Goal: Check status: Check status

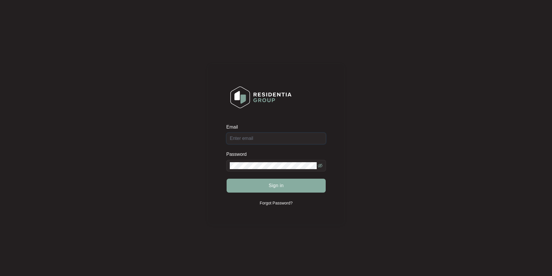
type input "[EMAIL_ADDRESS][DOMAIN_NAME]"
click at [283, 188] on span "Sign in" at bounding box center [276, 185] width 15 height 7
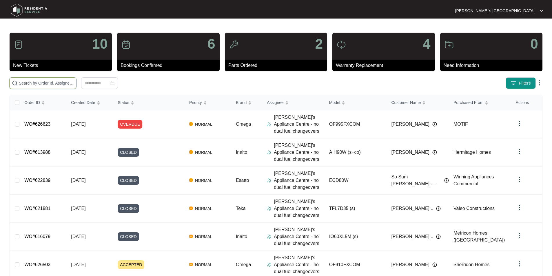
click at [74, 83] on input "text" at bounding box center [46, 83] width 55 height 6
paste input "614818"
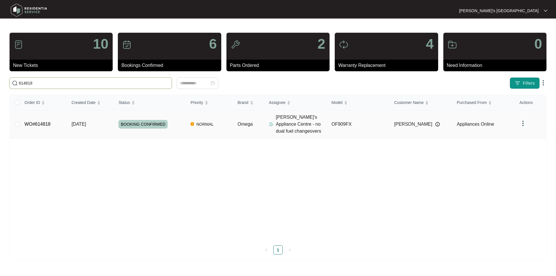
type input "614818"
click at [42, 122] on link "WO#614818" at bounding box center [38, 124] width 26 height 5
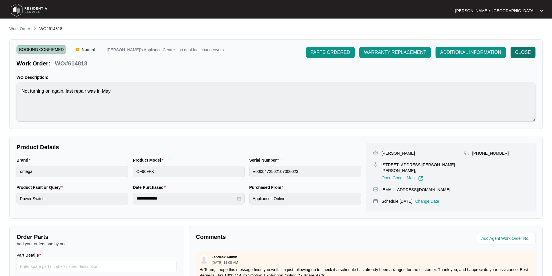
click at [533, 52] on button "CLOSE" at bounding box center [522, 53] width 25 height 12
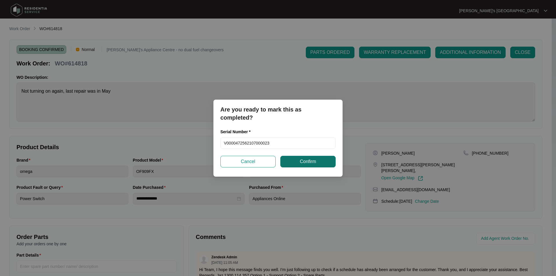
click at [300, 159] on span "Confirm" at bounding box center [308, 161] width 16 height 7
